Goal: Task Accomplishment & Management: Use online tool/utility

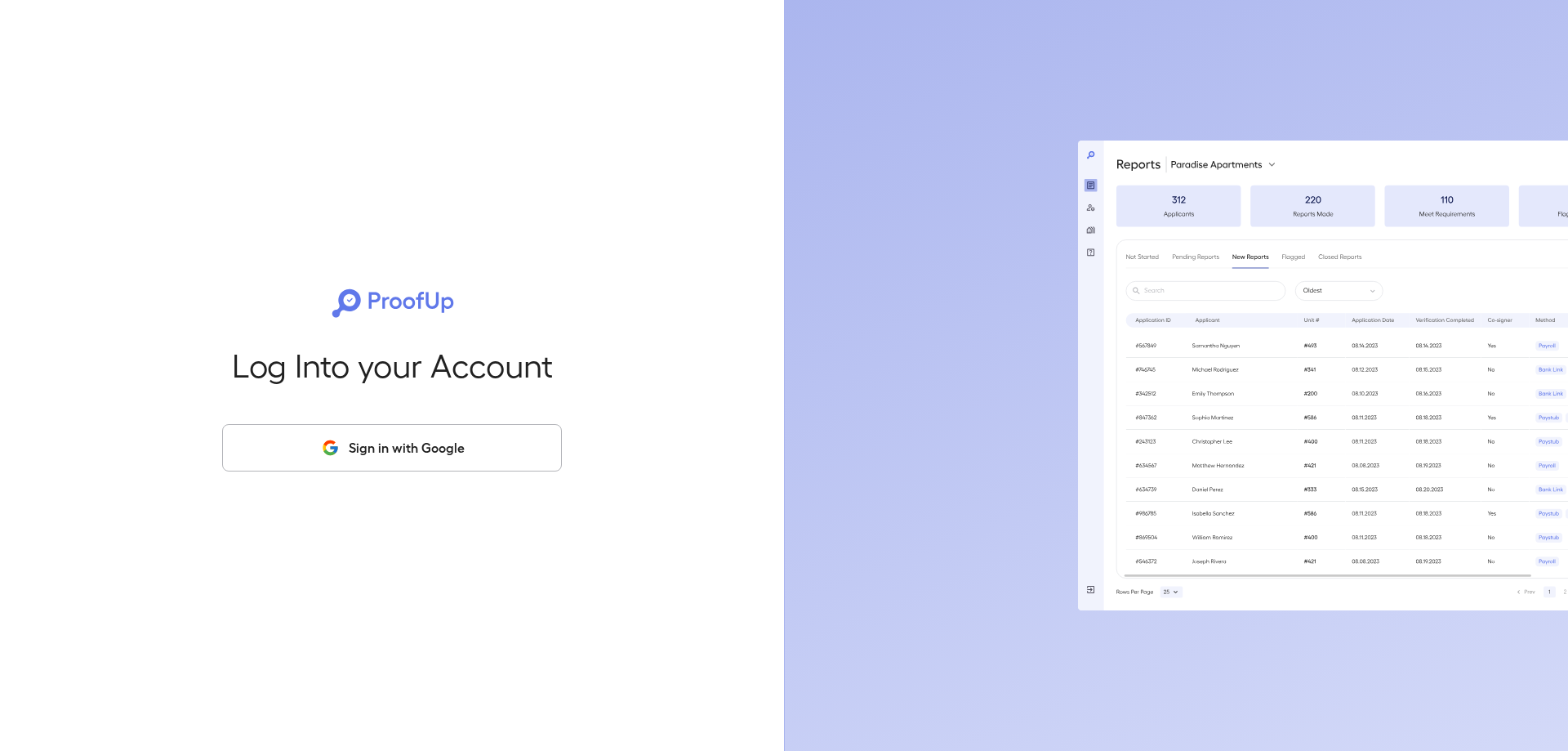
click at [461, 440] on button "Sign in with Google" at bounding box center [392, 447] width 340 height 47
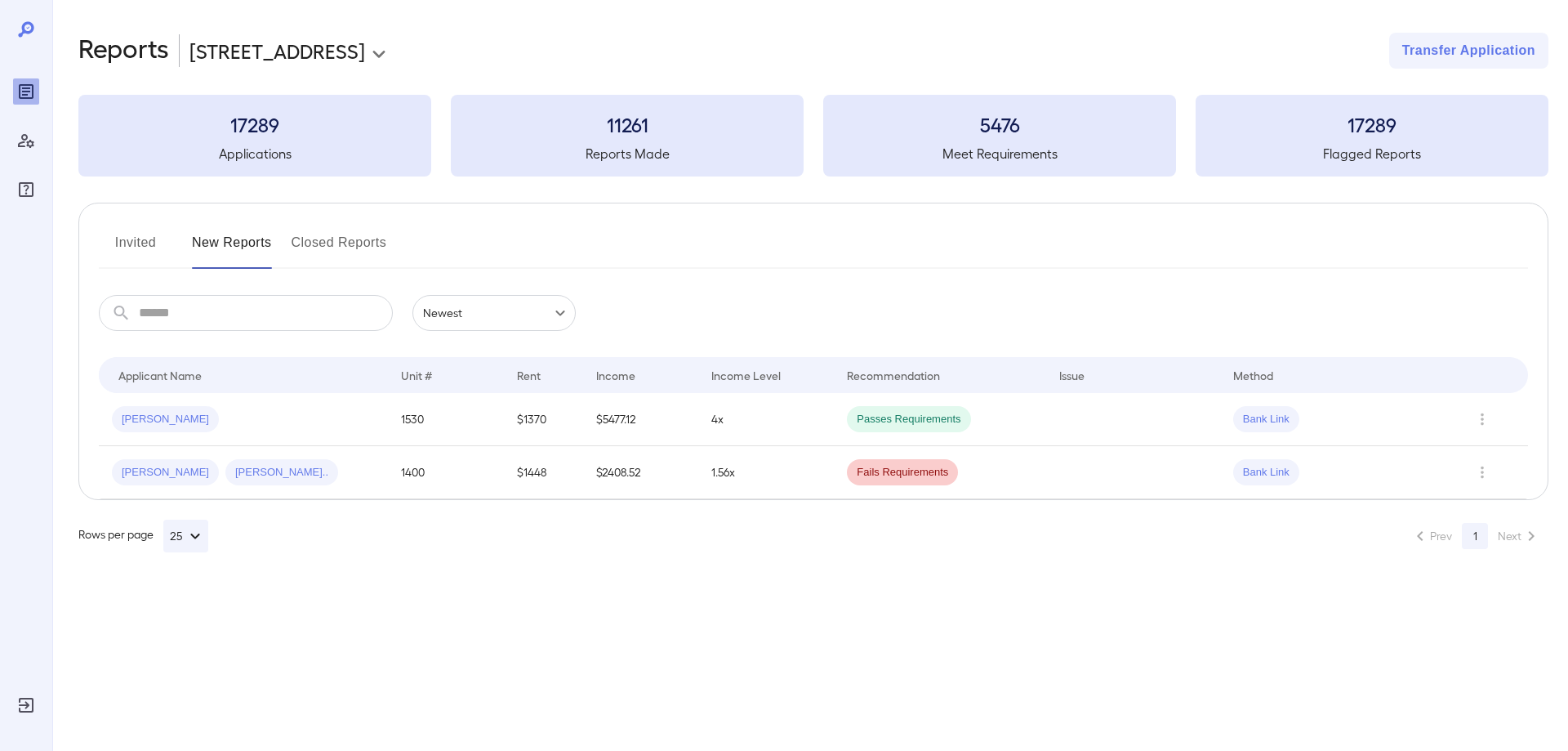
click at [158, 421] on span "[PERSON_NAME]" at bounding box center [165, 419] width 107 height 15
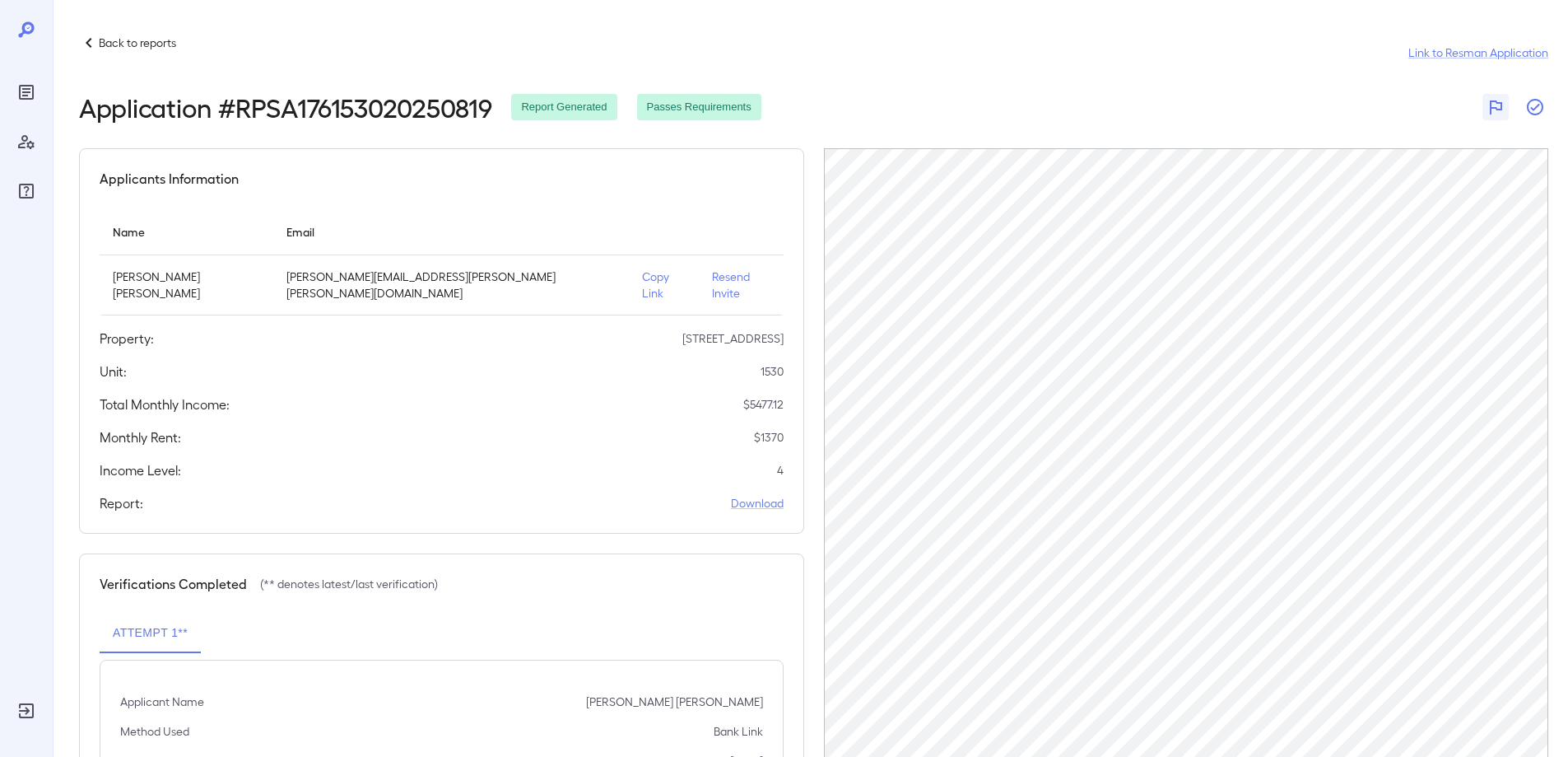
click at [1535, 109] on icon "button" at bounding box center [1536, 107] width 20 height 20
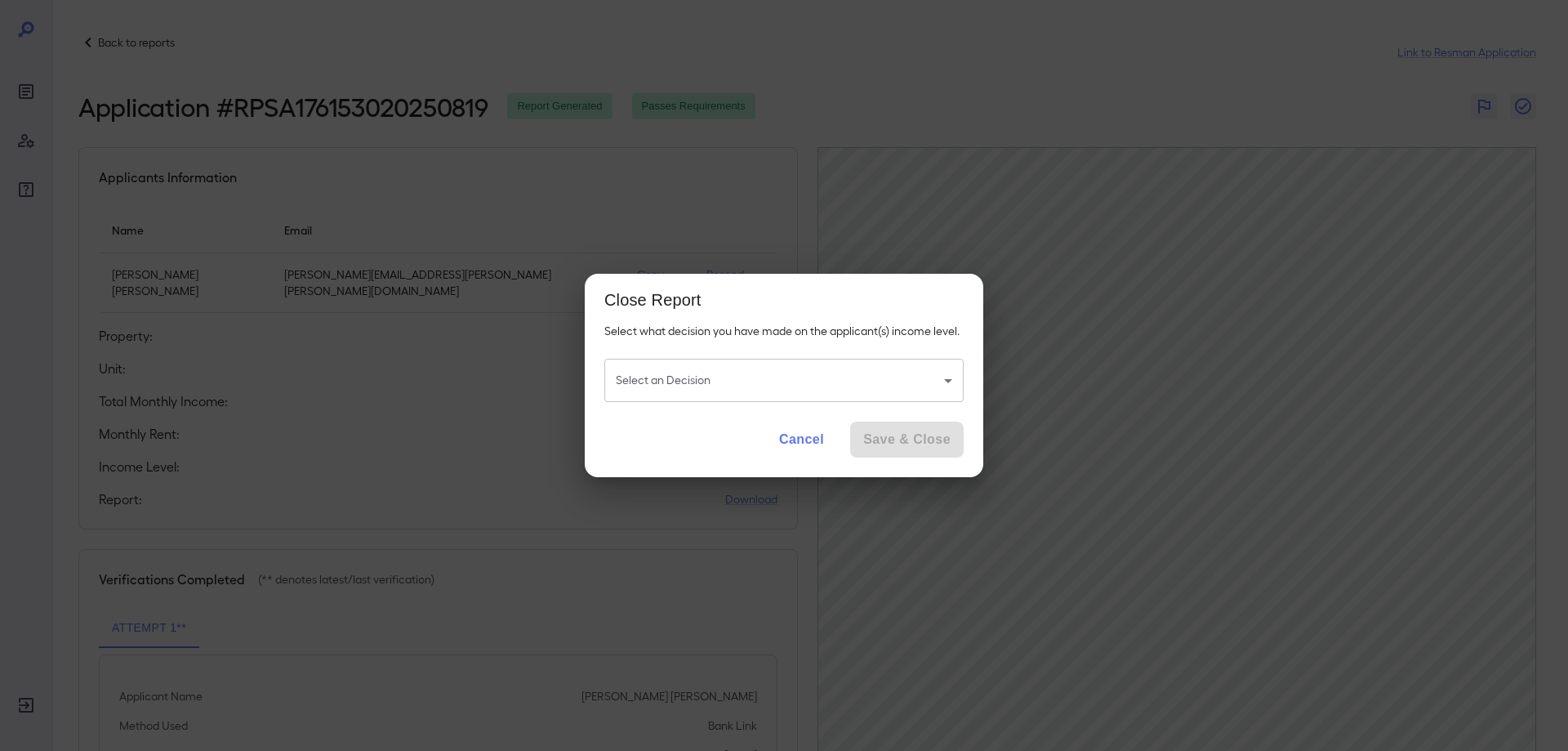
click at [720, 377] on body "Back to reports Link to Resman Application Application # RPSA176153020250819 Re…" at bounding box center [784, 375] width 1568 height 751
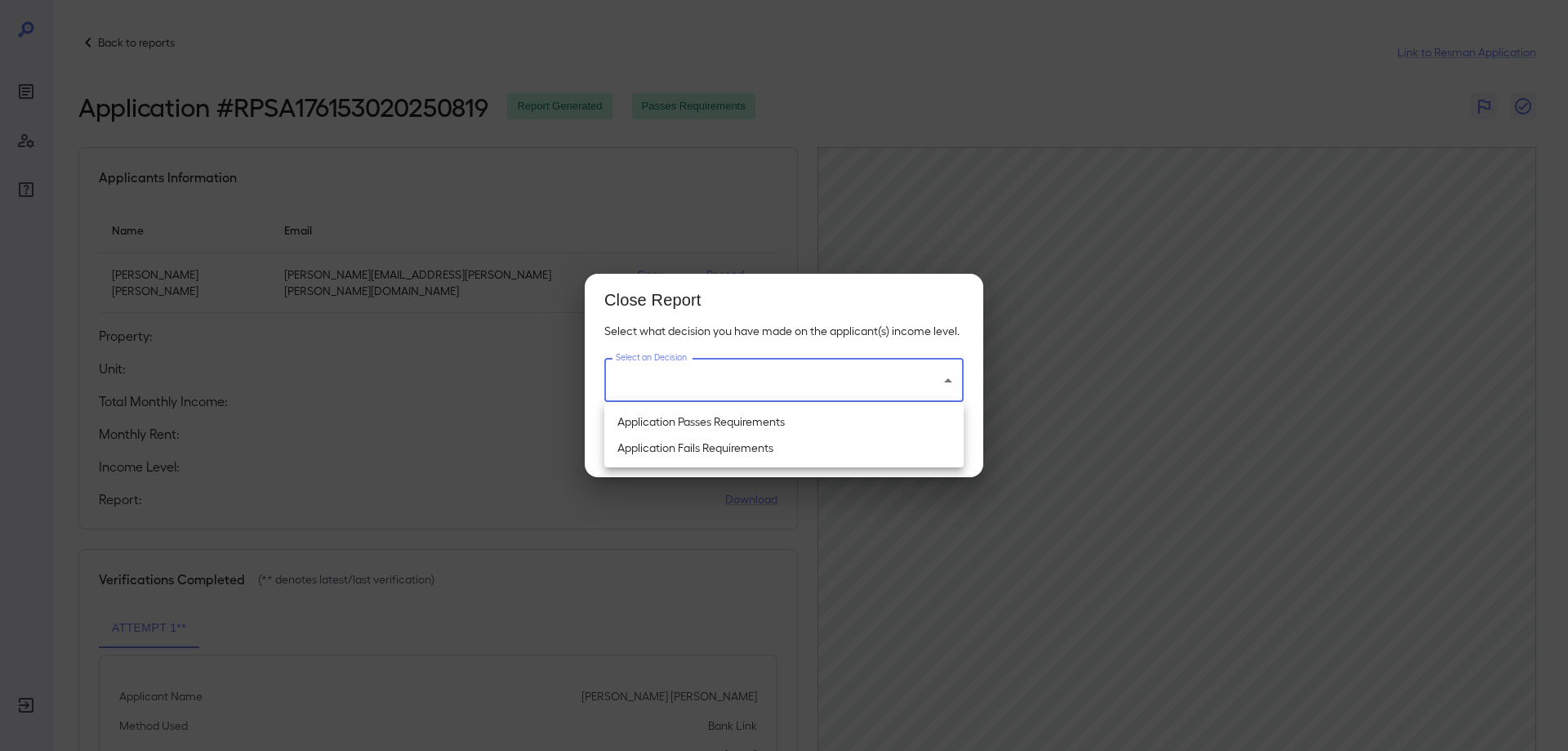
click at [681, 426] on li "Application Passes Requirements" at bounding box center [784, 421] width 360 height 26
type input "**********"
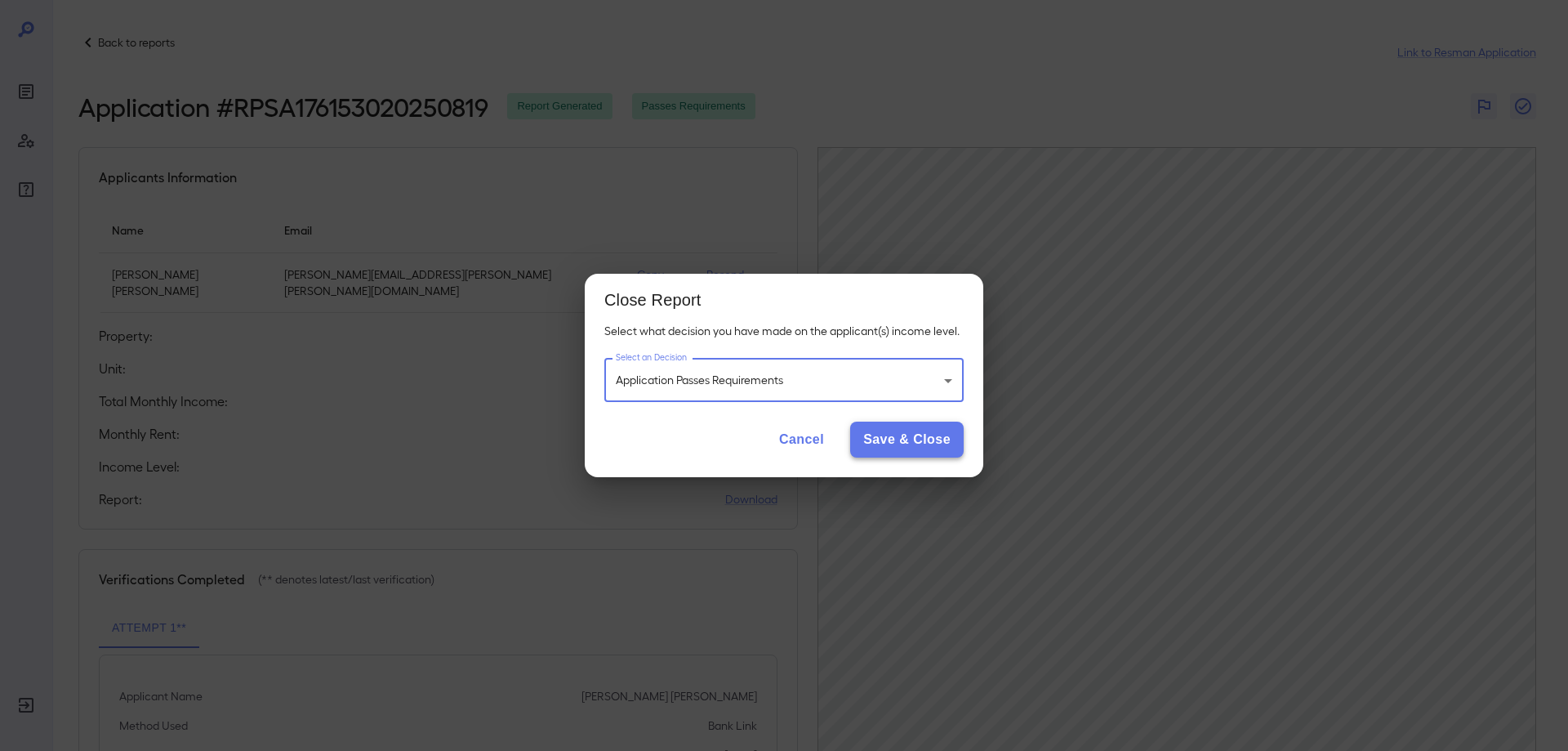
click at [891, 448] on button "Save & Close" at bounding box center [907, 439] width 113 height 36
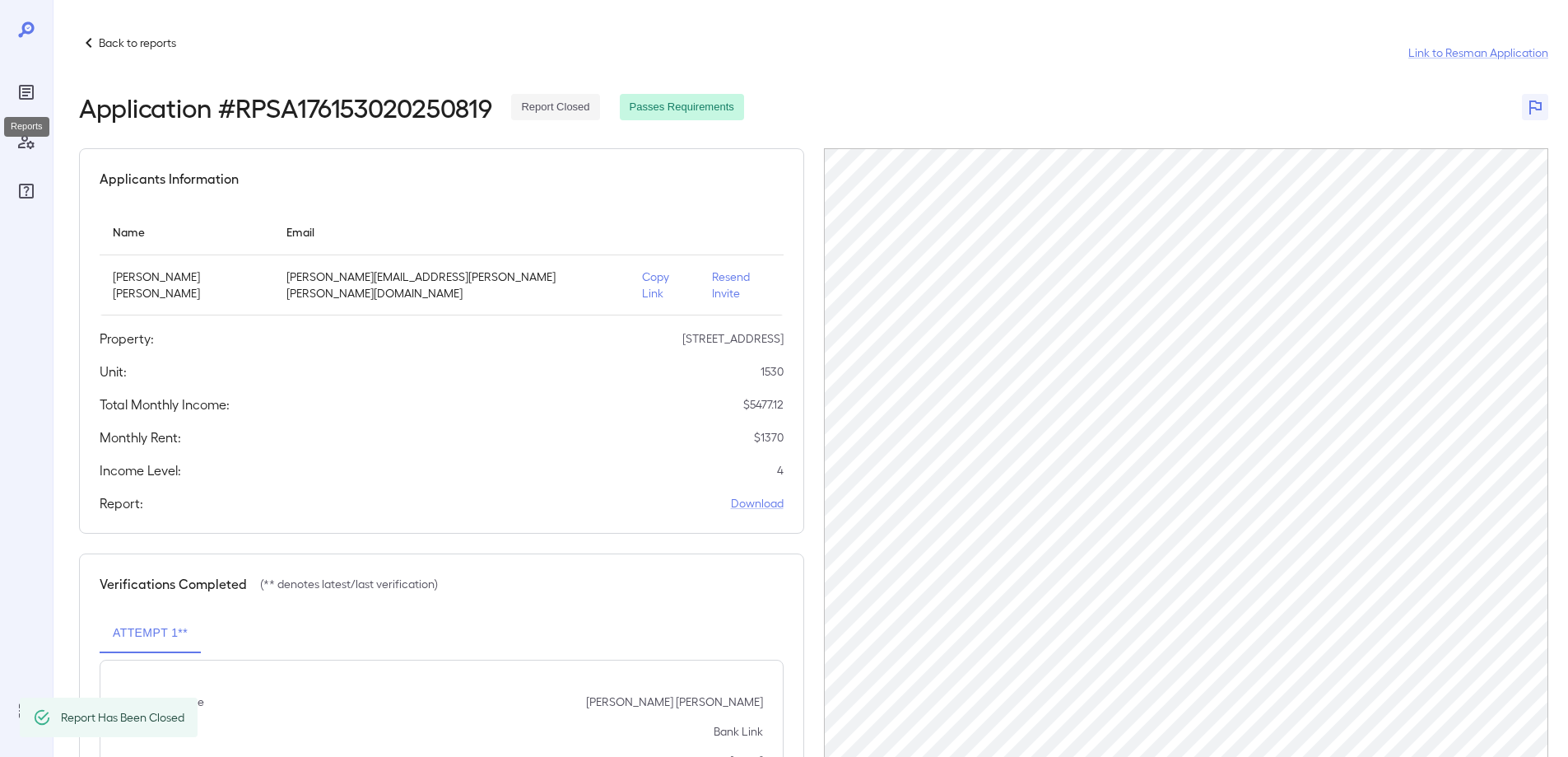
click at [25, 93] on icon "Reports" at bounding box center [26, 92] width 8 height 8
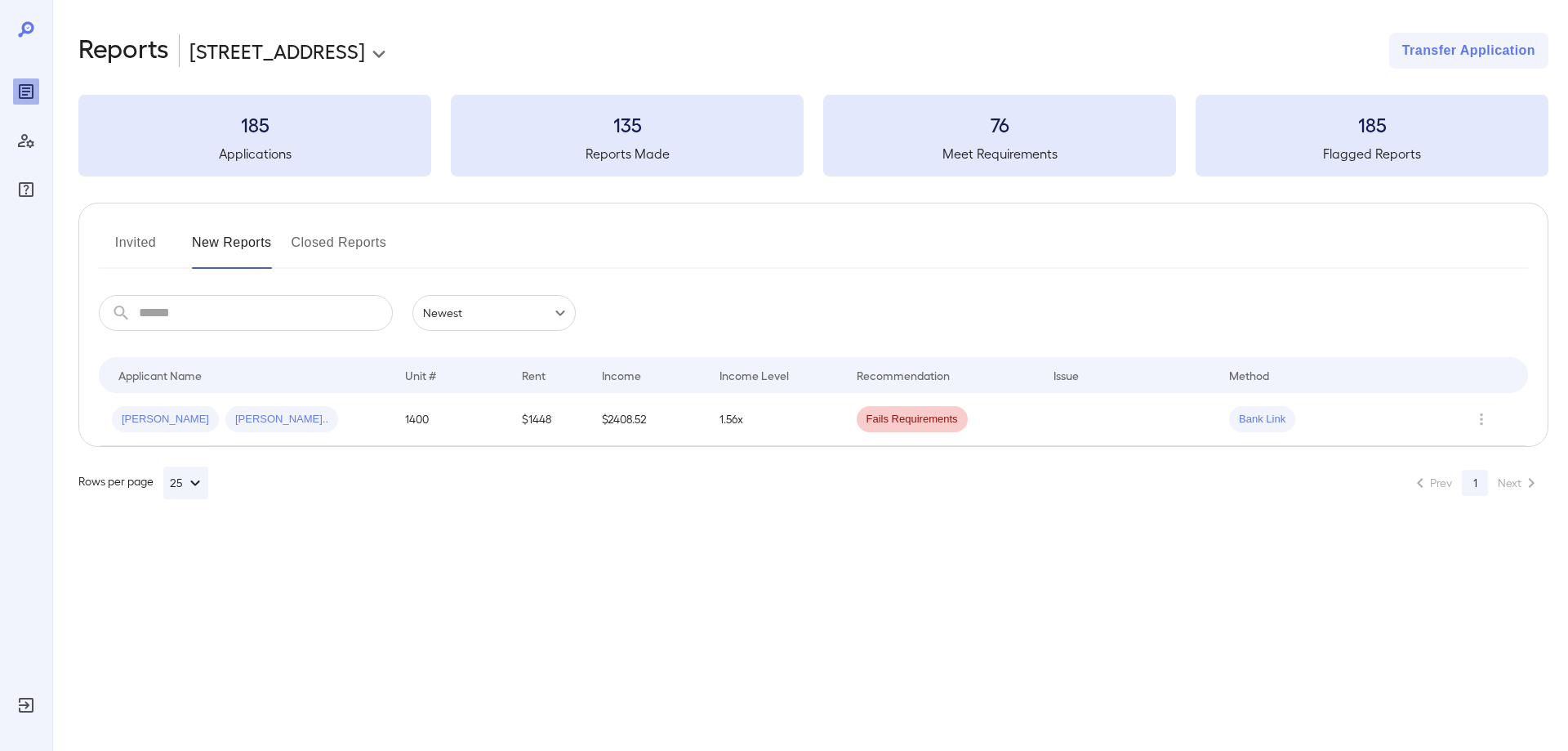
click at [344, 420] on div "[PERSON_NAME] [PERSON_NAME].." at bounding box center [245, 419] width 267 height 26
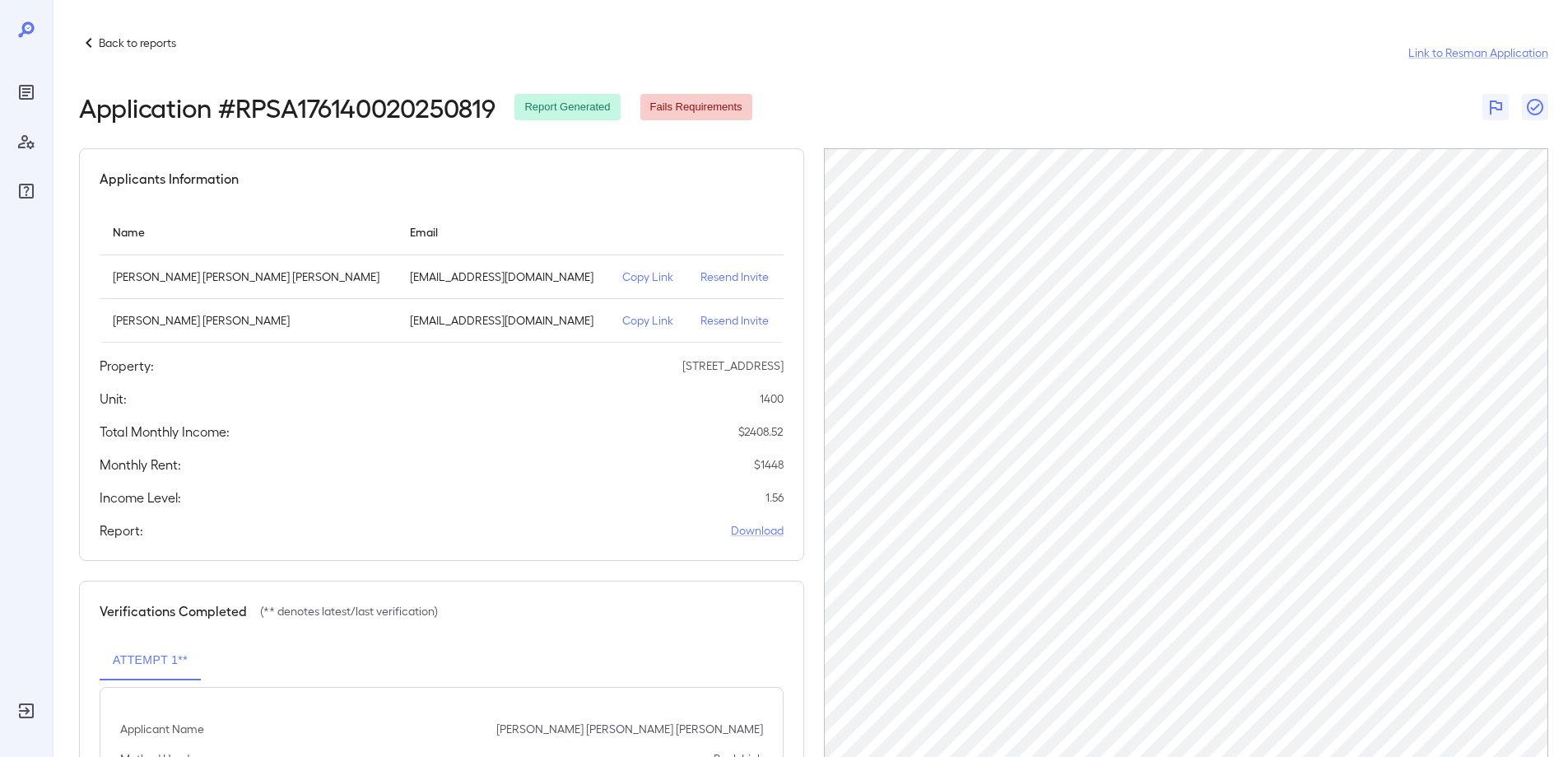
click at [732, 102] on span "Fails Requirements" at bounding box center [696, 107] width 112 height 15
click at [1539, 106] on icon "button" at bounding box center [1536, 107] width 20 height 20
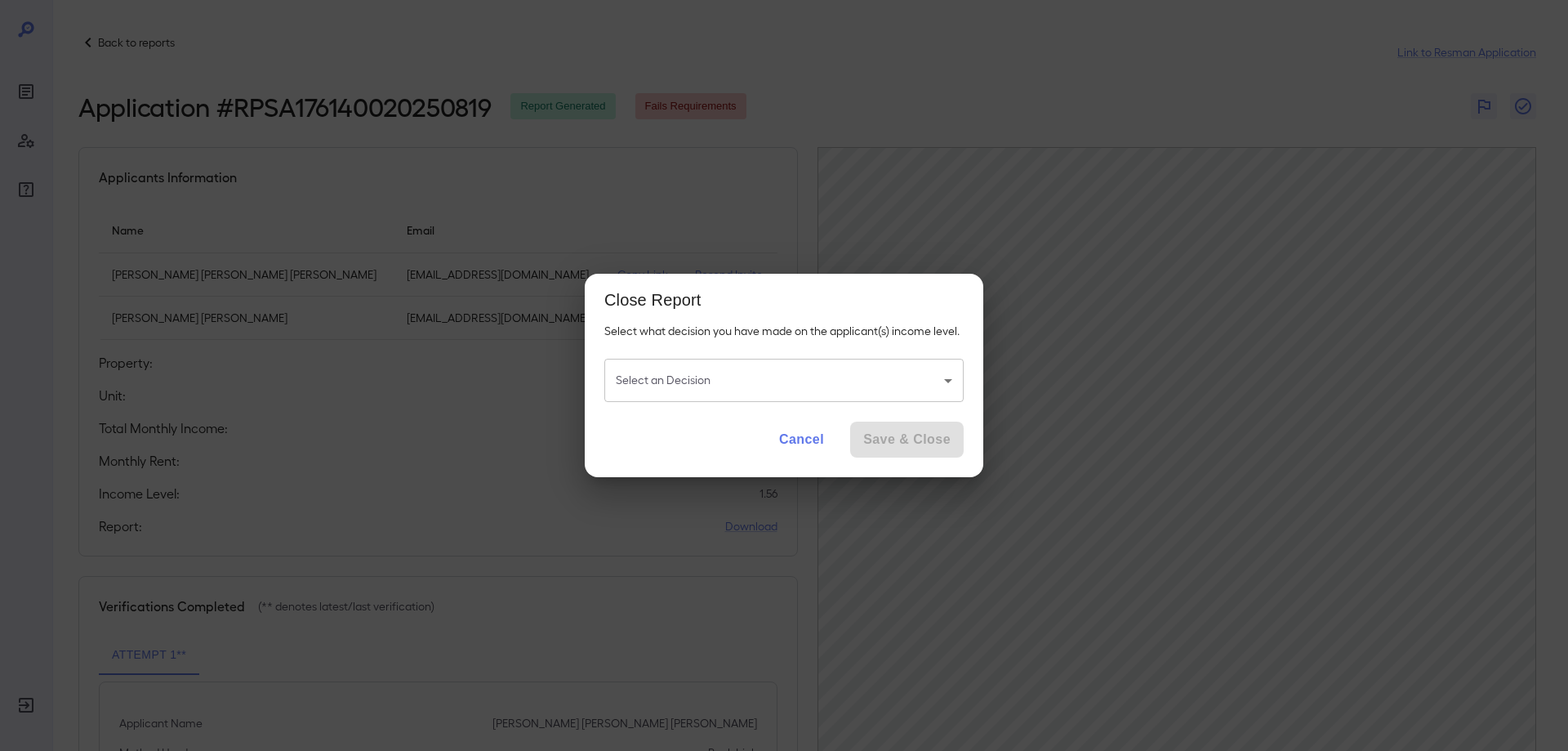
click at [800, 386] on body "Back to reports Link to Resman Application Application # RPSA176140020250819 Re…" at bounding box center [784, 375] width 1568 height 751
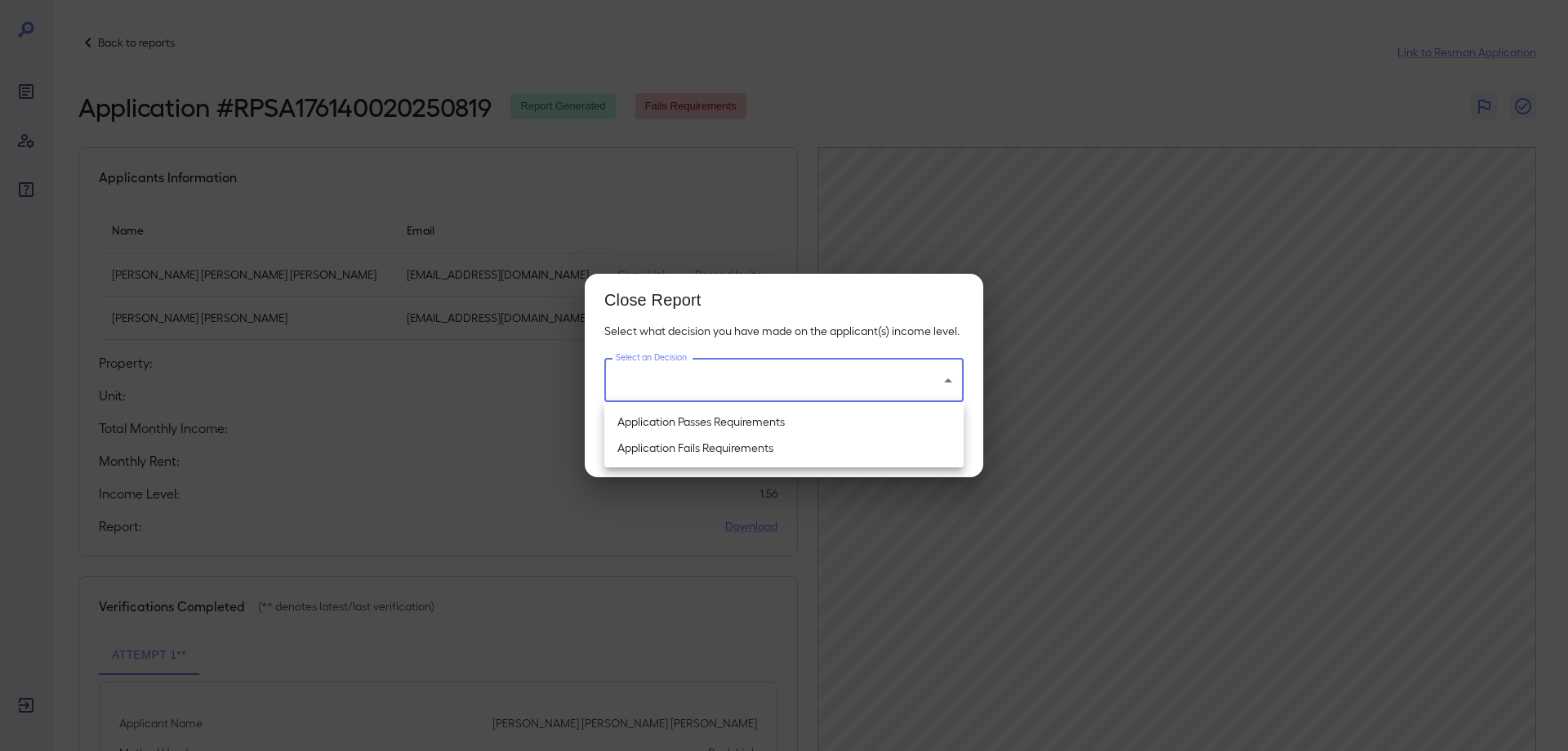
click at [719, 422] on li "Application Passes Requirements" at bounding box center [784, 421] width 360 height 26
type input "**********"
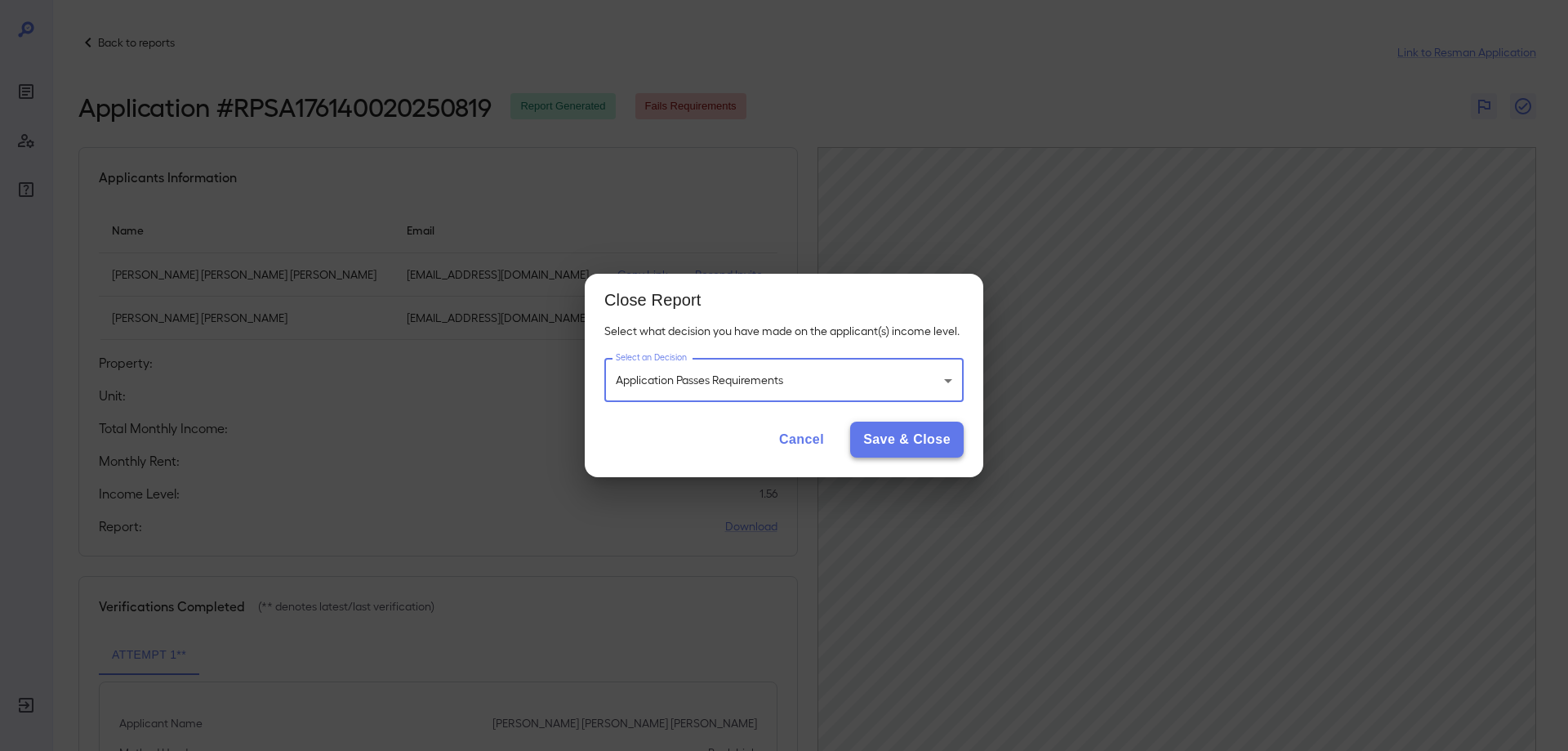
click at [910, 441] on button "Save & Close" at bounding box center [907, 439] width 113 height 36
